Goal: Task Accomplishment & Management: Manage account settings

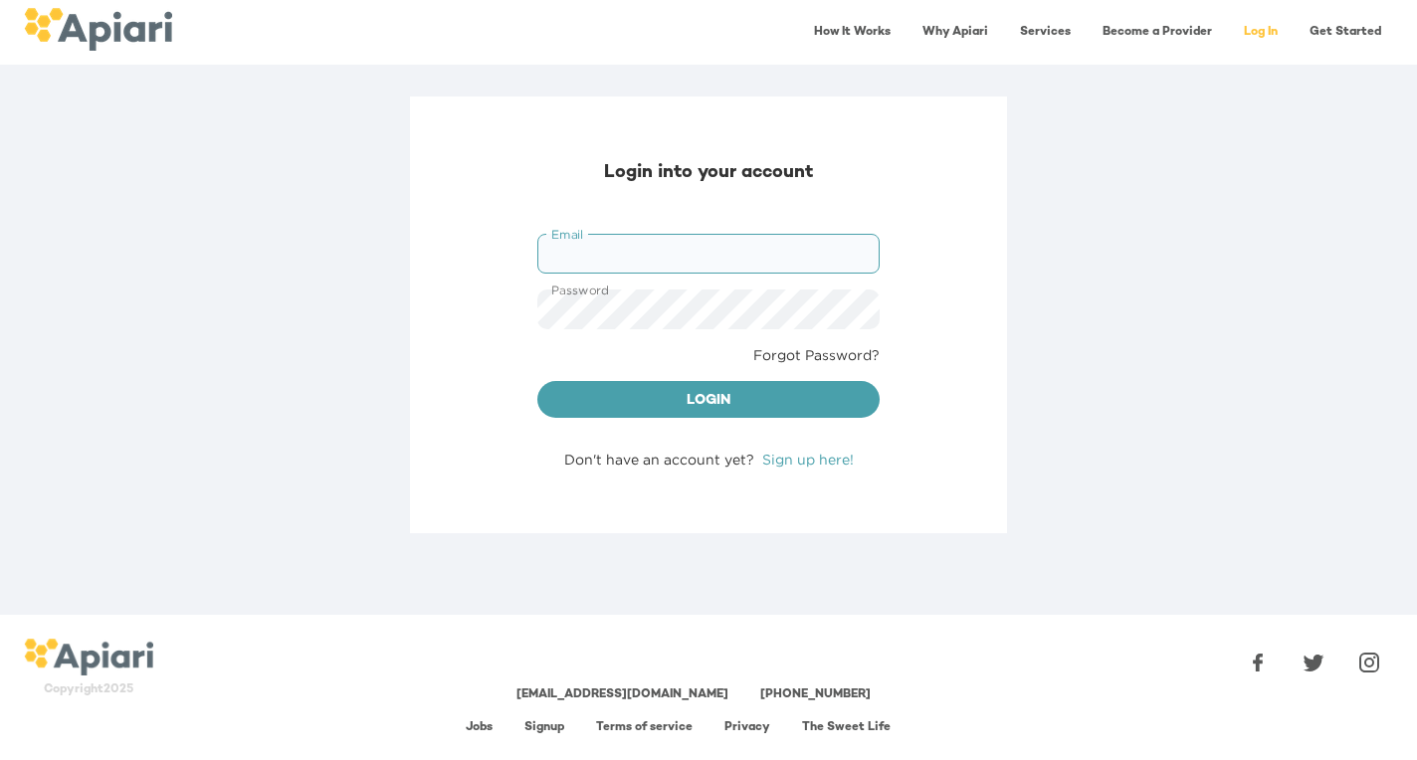
click at [698, 257] on input "Email" at bounding box center [708, 254] width 342 height 40
type input "**********"
click at [784, 394] on span "Login" at bounding box center [708, 401] width 311 height 25
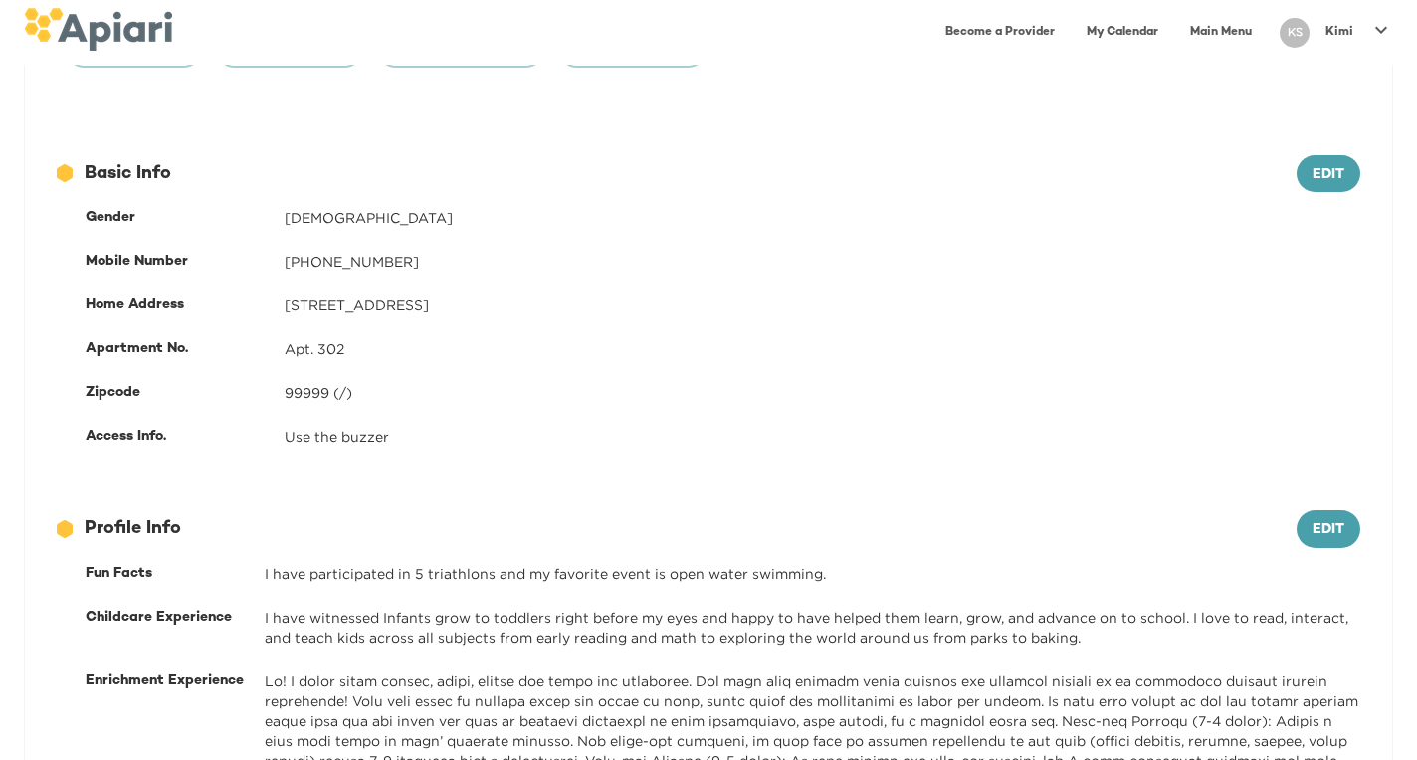
scroll to position [164, 0]
